Goal: Task Accomplishment & Management: Complete application form

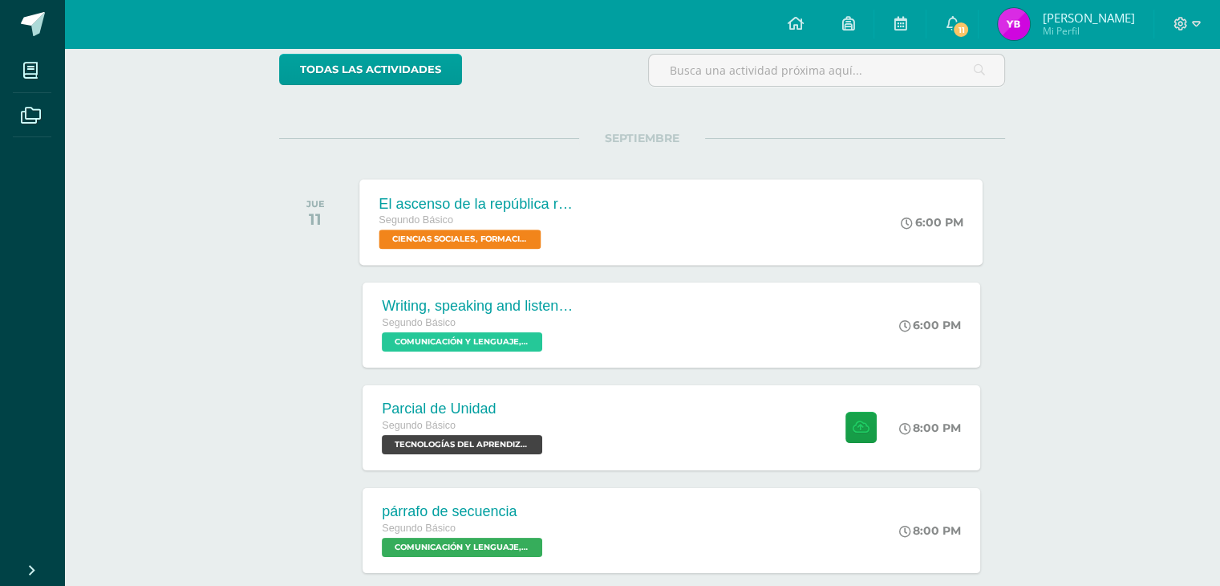
scroll to position [138, 0]
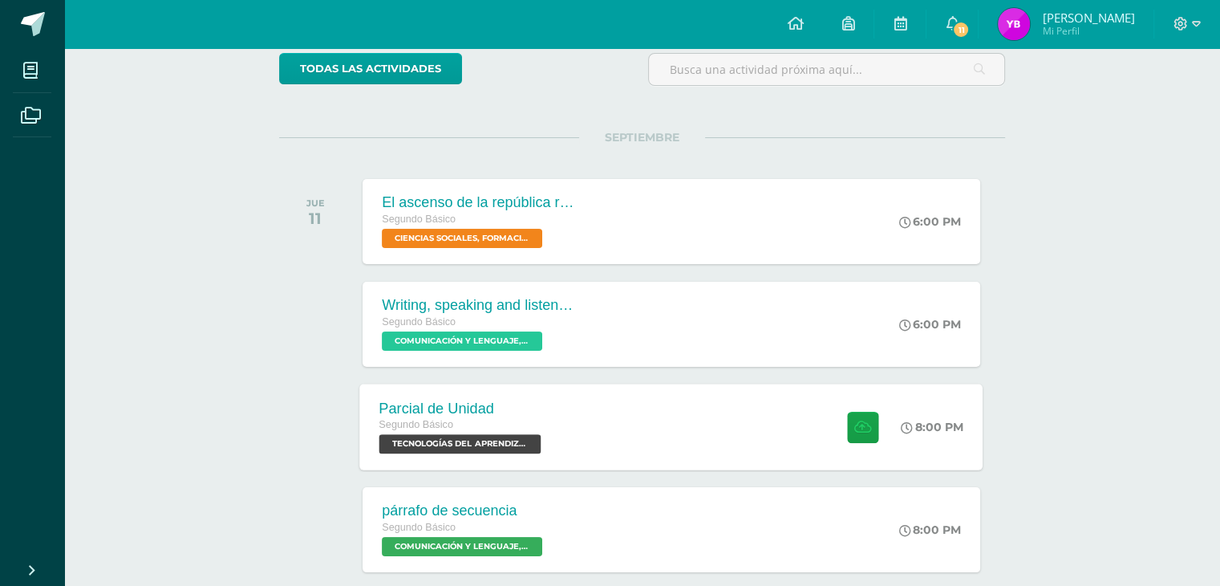
click at [615, 408] on div "Parcial de Unidad Segundo Básico TECNOLOGÍAS DEL APRENDIZAJE Y LA COMUNICACIÓN …" at bounding box center [671, 426] width 623 height 86
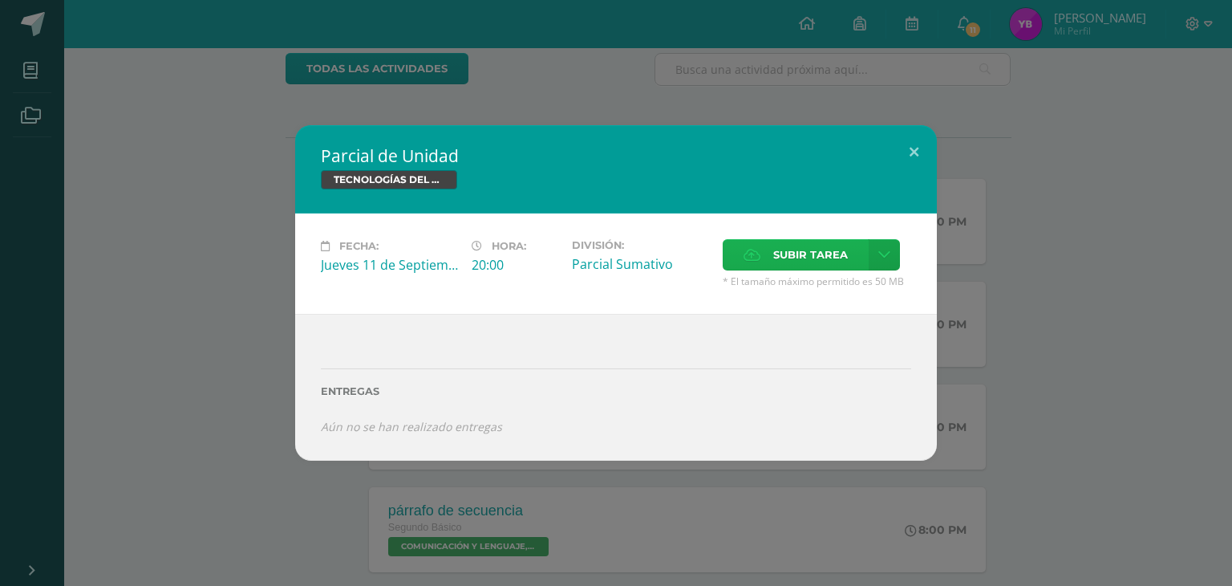
click at [615, 259] on label "Subir tarea" at bounding box center [796, 254] width 146 height 31
click at [0, 0] on input "Subir tarea" at bounding box center [0, 0] width 0 height 0
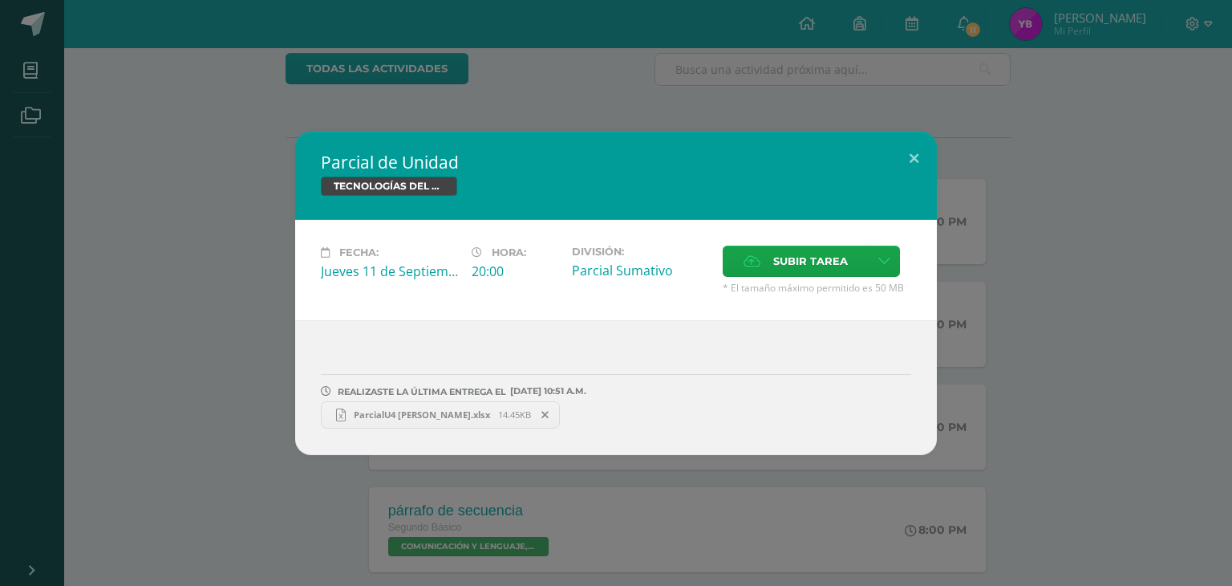
click at [372, 408] on span "ParcialU4 Dulce Bocel.xlsx" at bounding box center [422, 414] width 152 height 12
drag, startPoint x: 929, startPoint y: 152, endPoint x: 911, endPoint y: 158, distance: 18.8
click at [615, 158] on button at bounding box center [914, 159] width 46 height 55
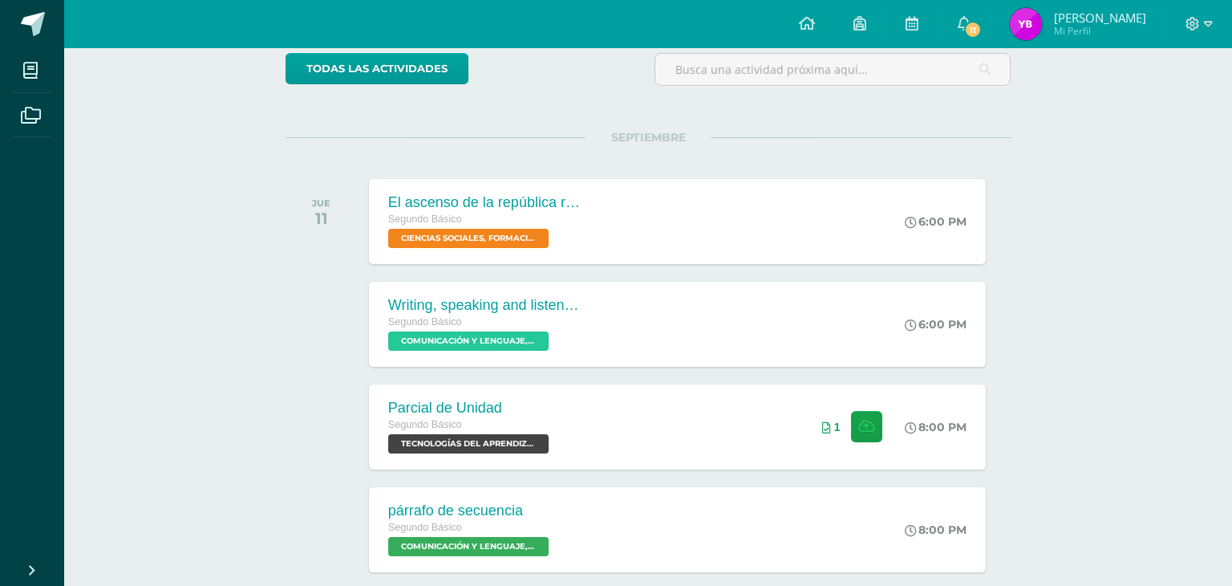
click at [615, 158] on div "Parcial de Unidad TECNOLOGÍAS DEL APRENDIZAJE Y LA COMUNICACIÓN Fecha: Jueves 1…" at bounding box center [615, 293] width 1219 height 323
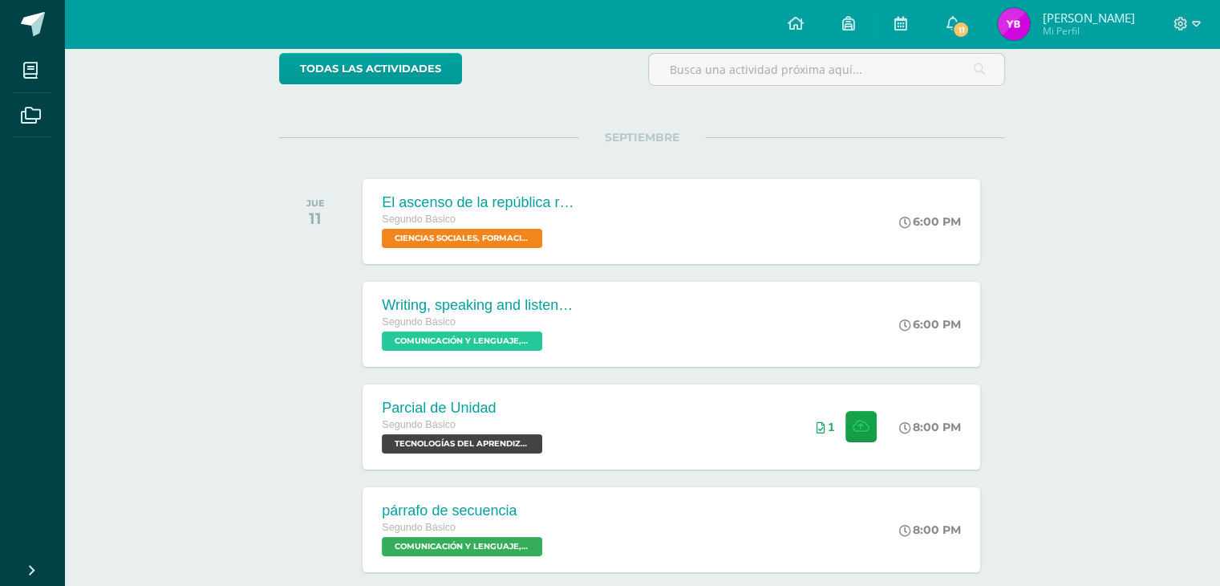
scroll to position [0, 0]
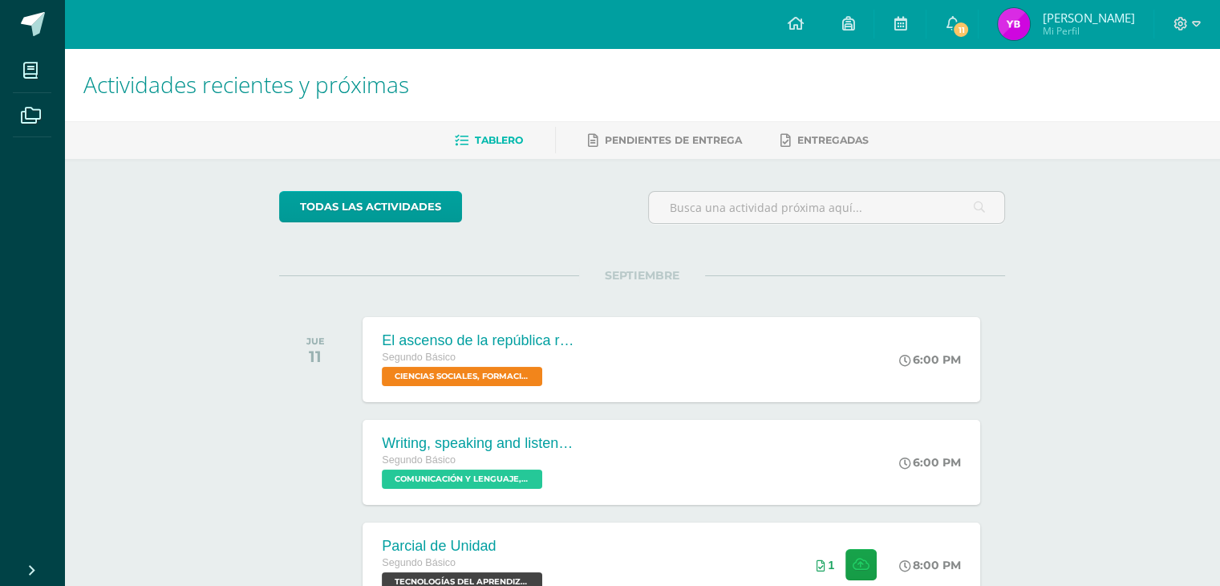
click at [615, 11] on span "[PERSON_NAME]" at bounding box center [1088, 18] width 92 height 16
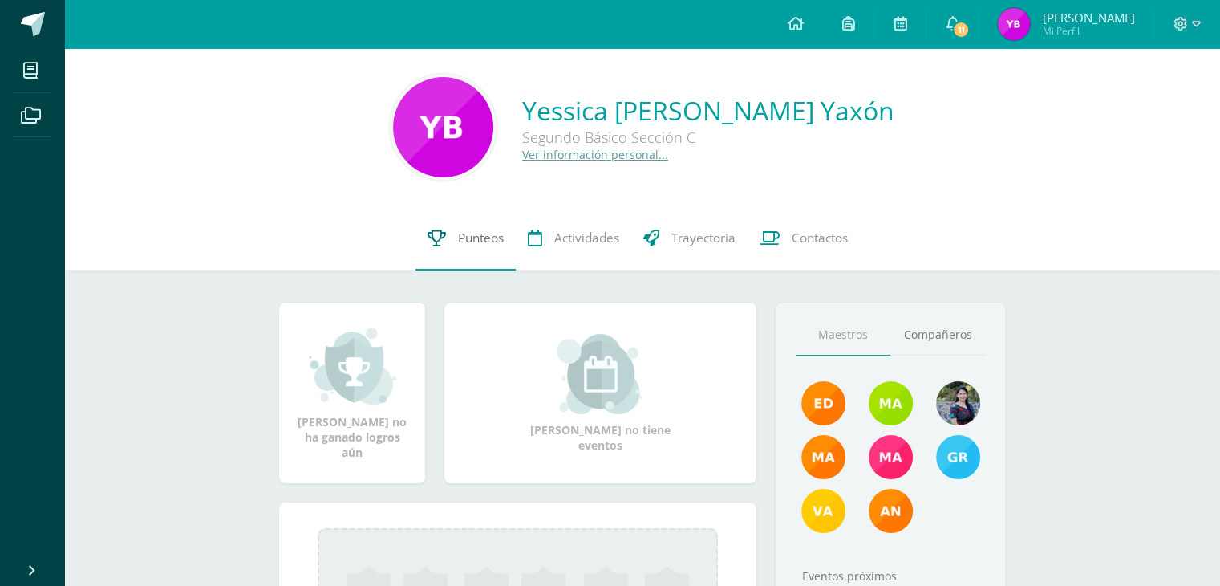
click at [472, 246] on span "Punteos" at bounding box center [481, 237] width 46 height 17
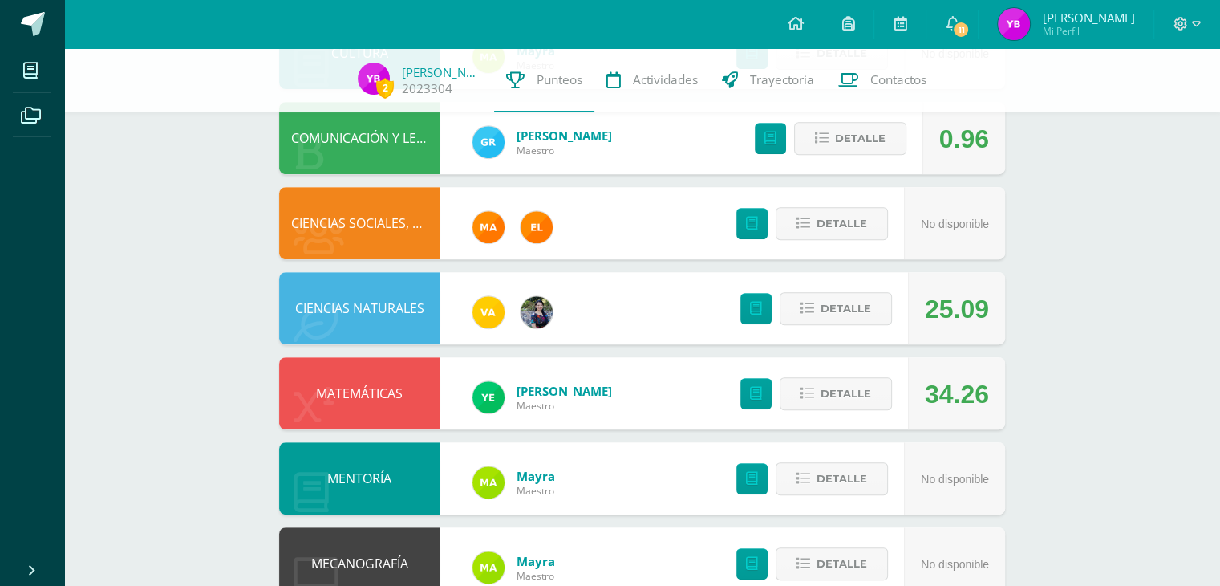
scroll to position [666, 0]
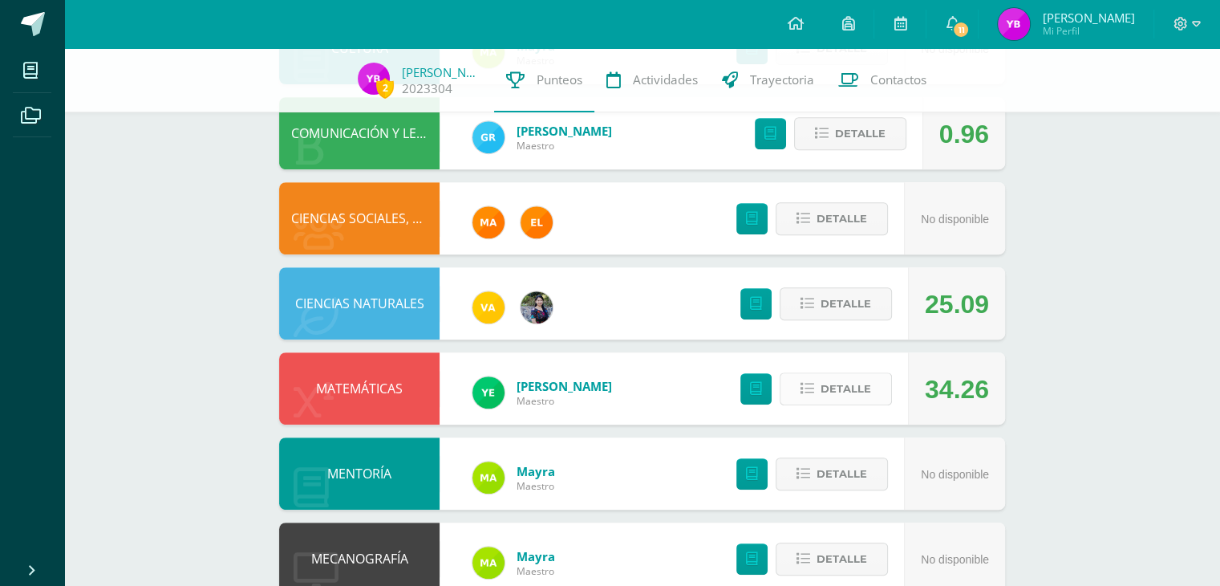
click at [847, 384] on span "Detalle" at bounding box center [846, 389] width 51 height 30
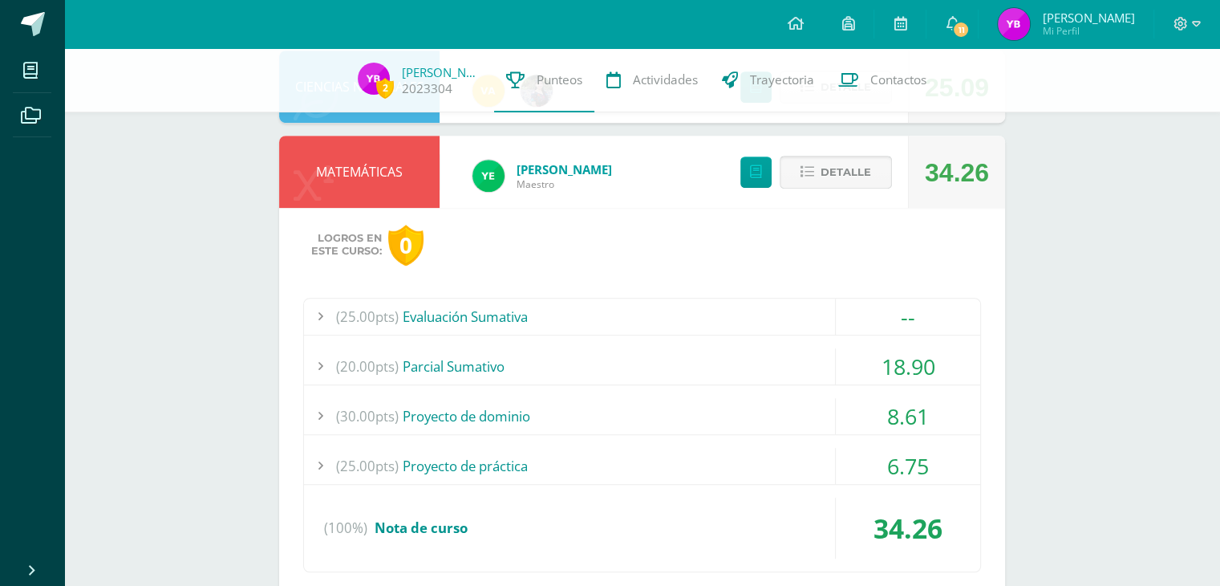
scroll to position [883, 0]
click at [835, 366] on div "18.90" at bounding box center [907, 366] width 145 height 36
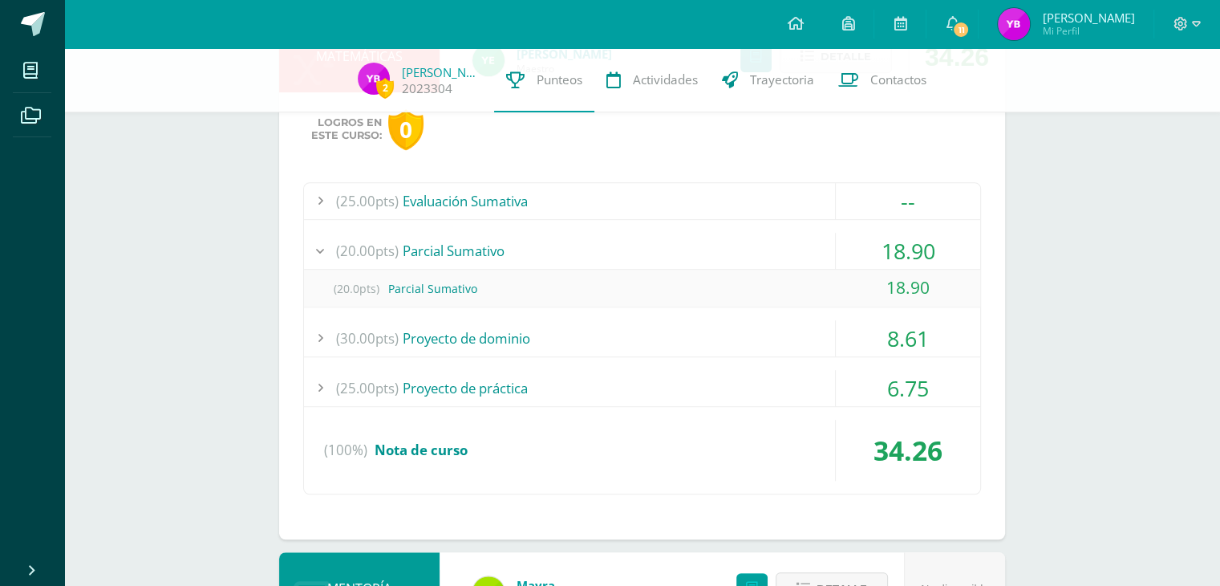
scroll to position [1004, 0]
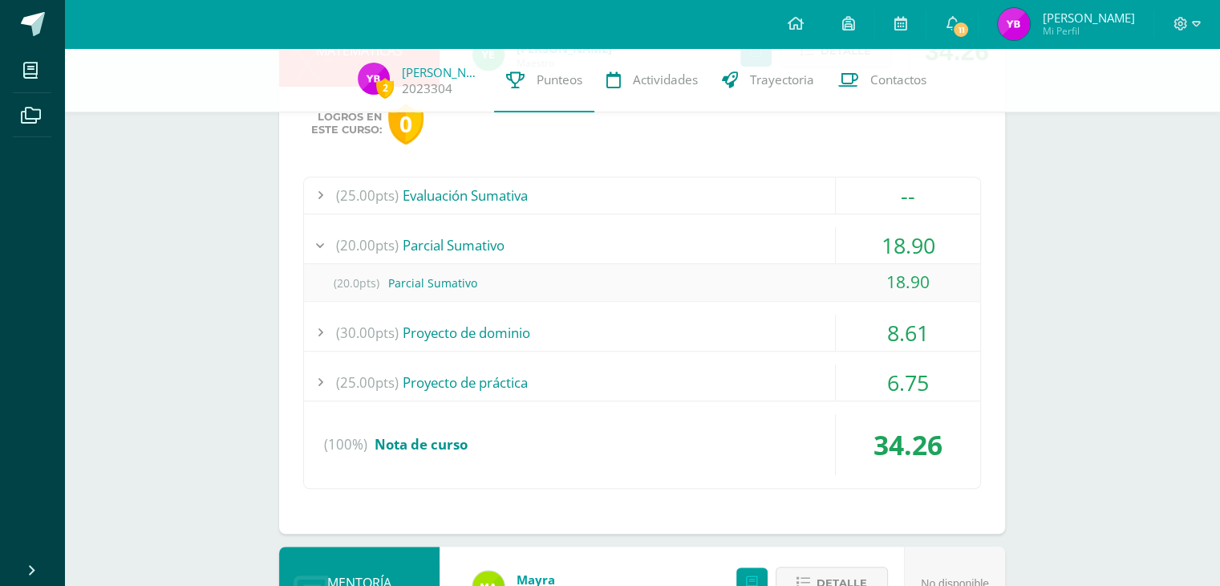
click at [841, 307] on div "(25.00pts) Evaluación Sumativa -- (25.0pts) Evaluación Sumativa" at bounding box center [642, 333] width 678 height 313
click at [850, 331] on div "8.61" at bounding box center [908, 332] width 144 height 36
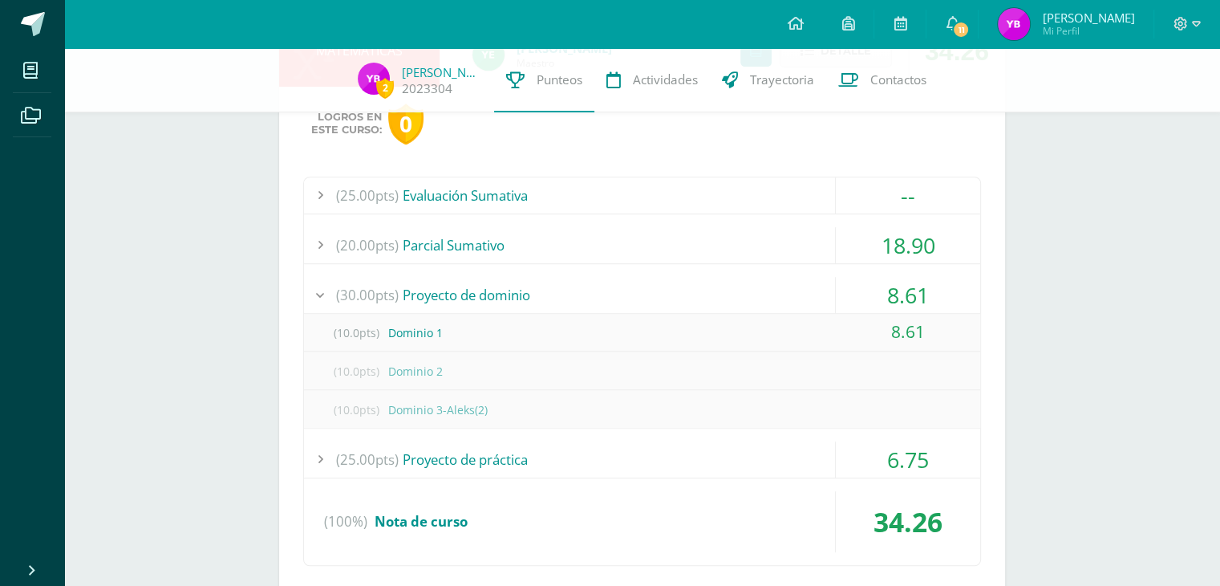
click at [672, 249] on div "(20.00pts) Parcial Sumativo" at bounding box center [642, 245] width 676 height 36
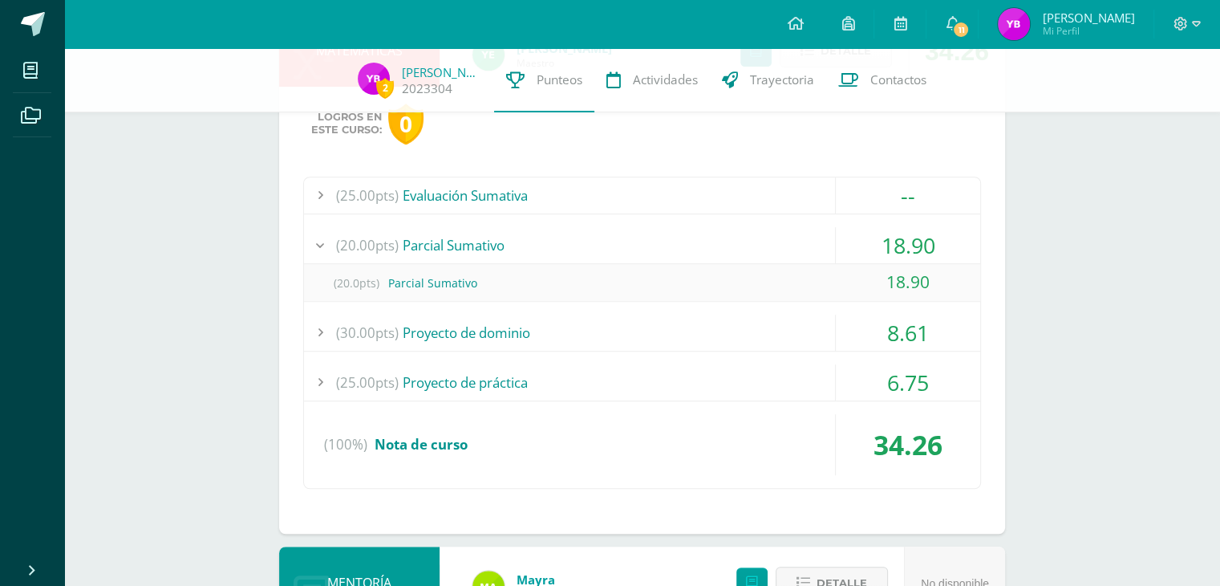
click at [558, 366] on div "(25.00pts) Proyecto de práctica" at bounding box center [642, 382] width 676 height 36
